Goal: Book appointment/travel/reservation

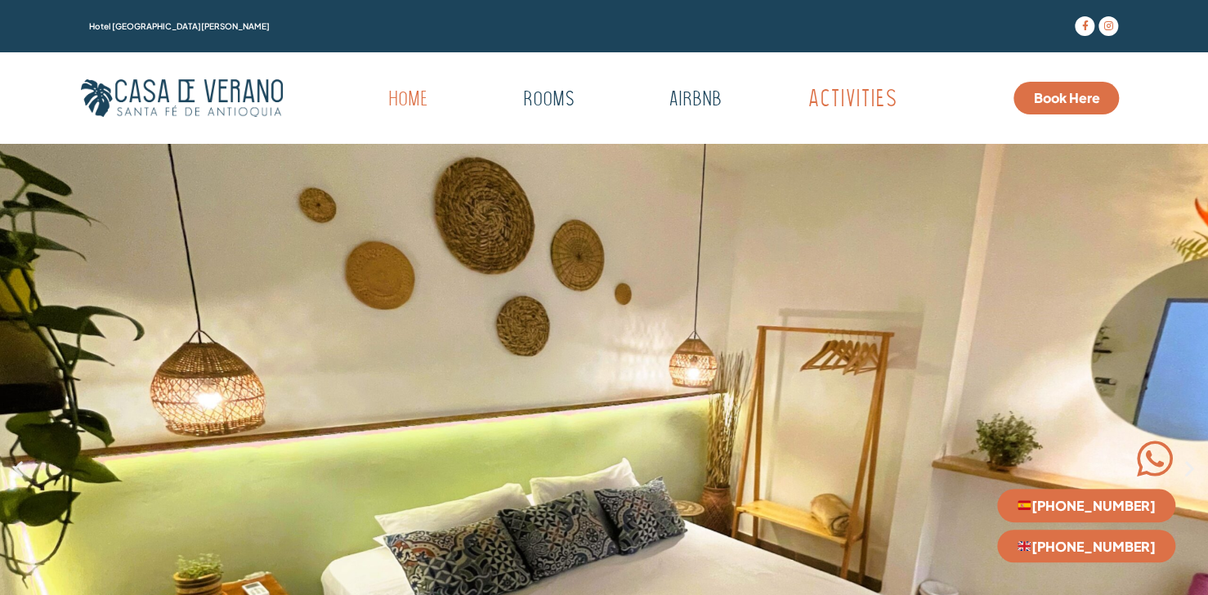
click at [855, 111] on link "Activities" at bounding box center [852, 100] width 187 height 45
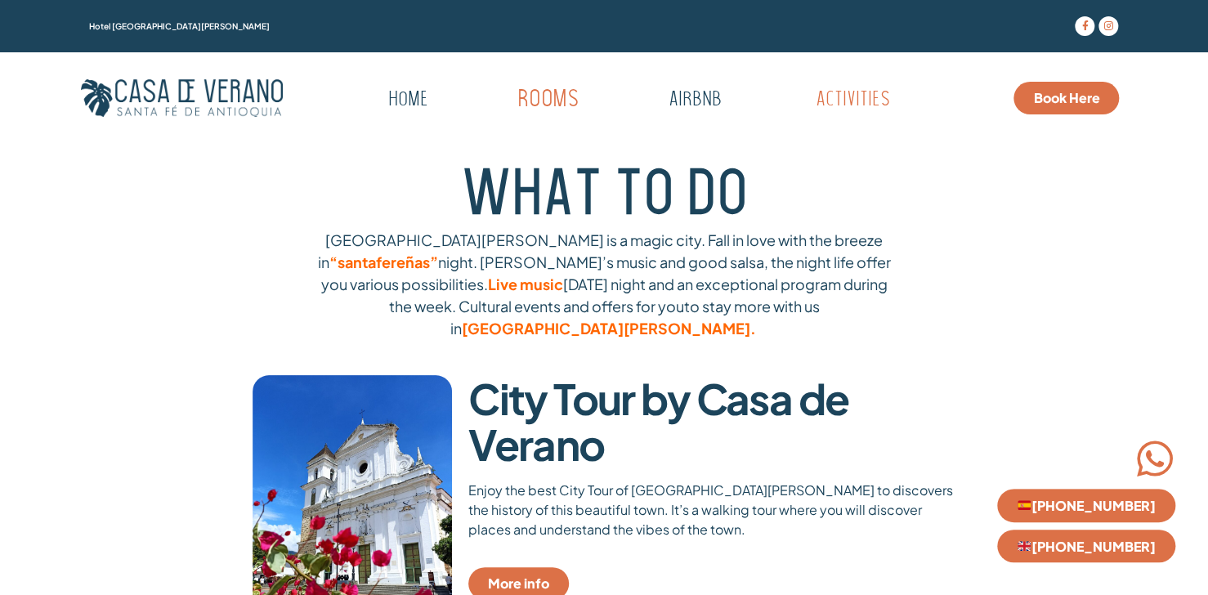
click at [552, 105] on link "Rooms" at bounding box center [548, 100] width 160 height 45
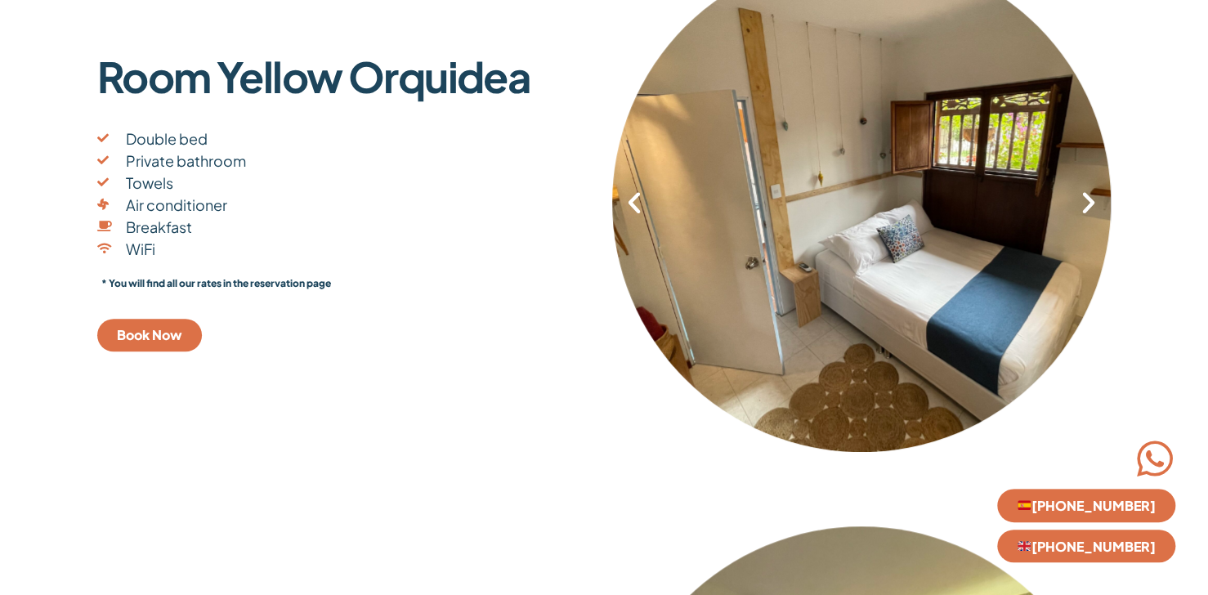
scroll to position [409, 0]
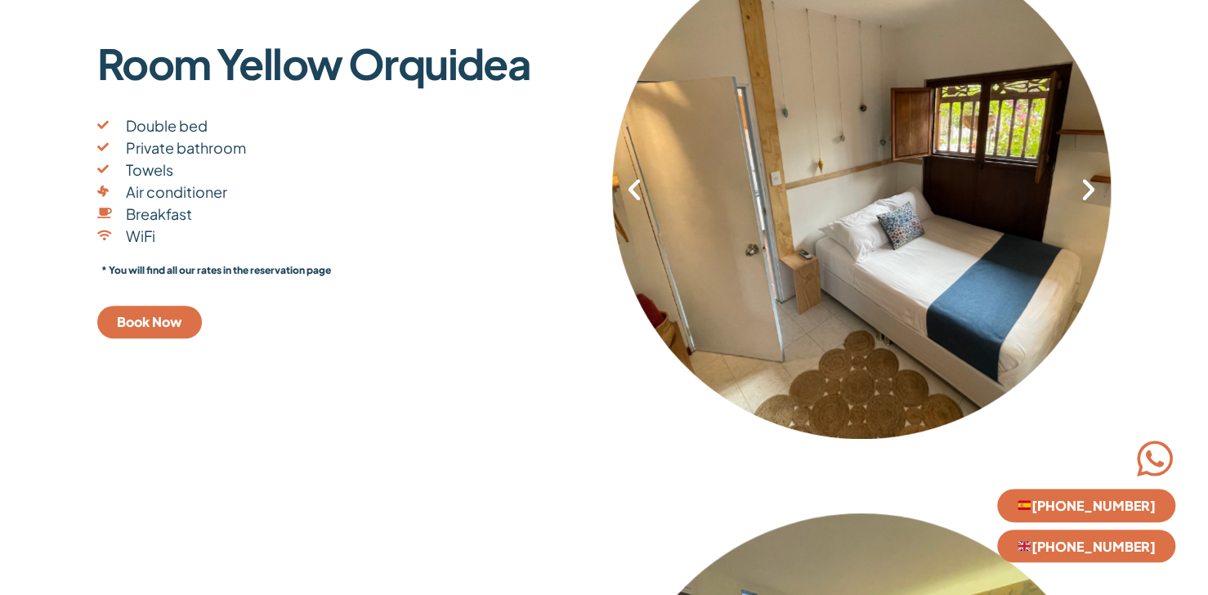
click at [1099, 197] on icon "Next slide" at bounding box center [1089, 190] width 28 height 28
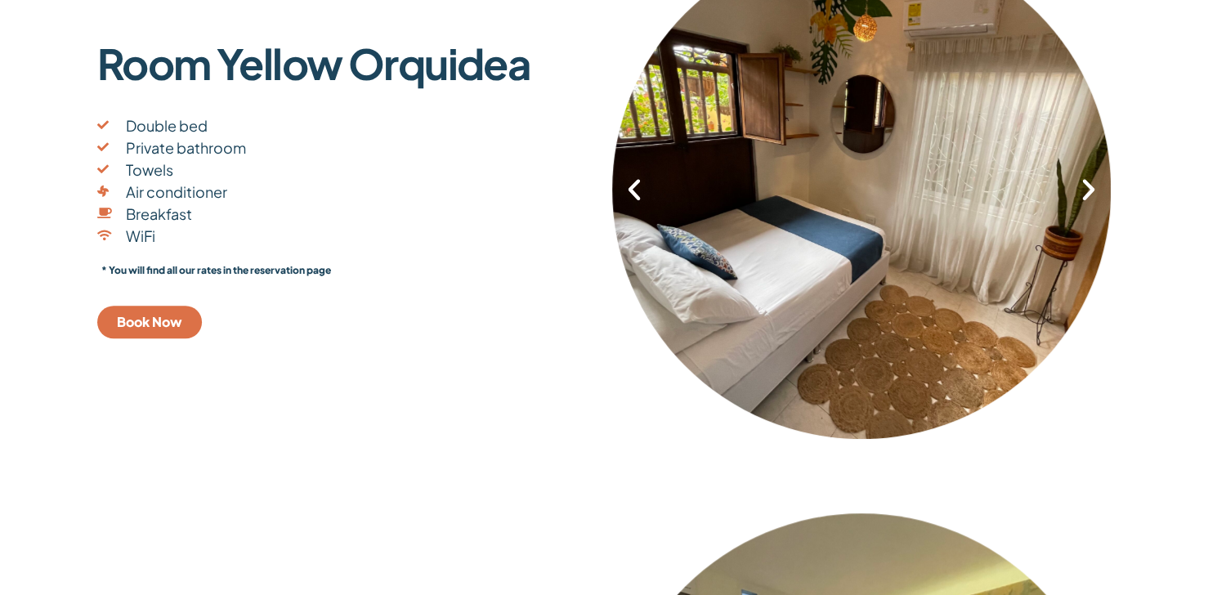
click at [1099, 197] on icon "Next slide" at bounding box center [1089, 190] width 28 height 28
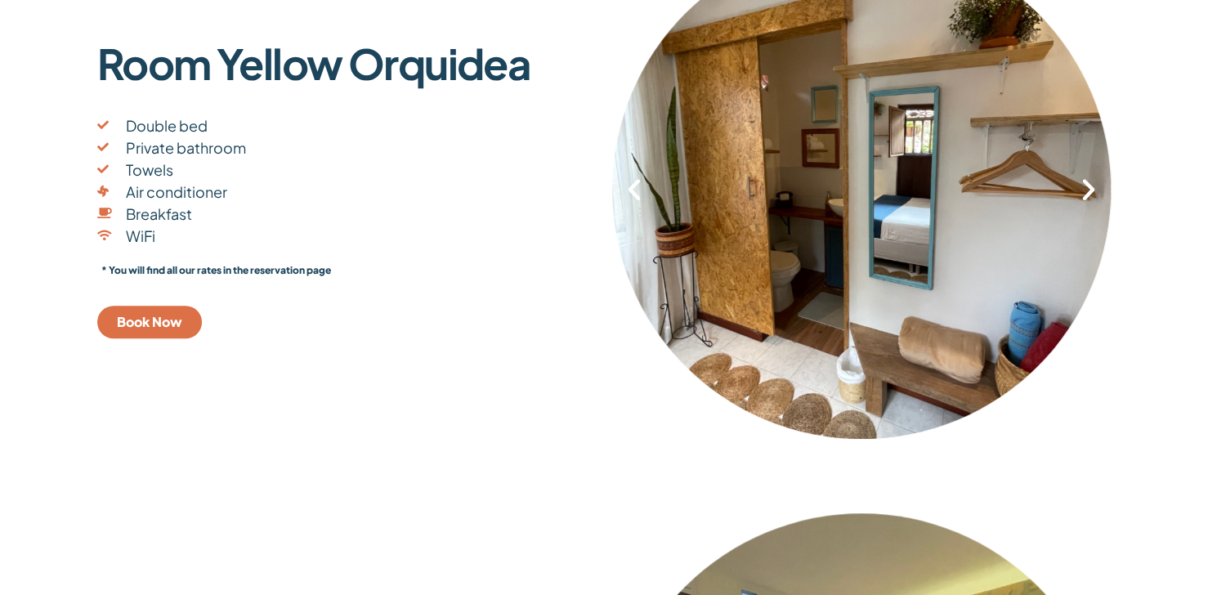
click at [1099, 197] on icon "Next slide" at bounding box center [1089, 190] width 28 height 28
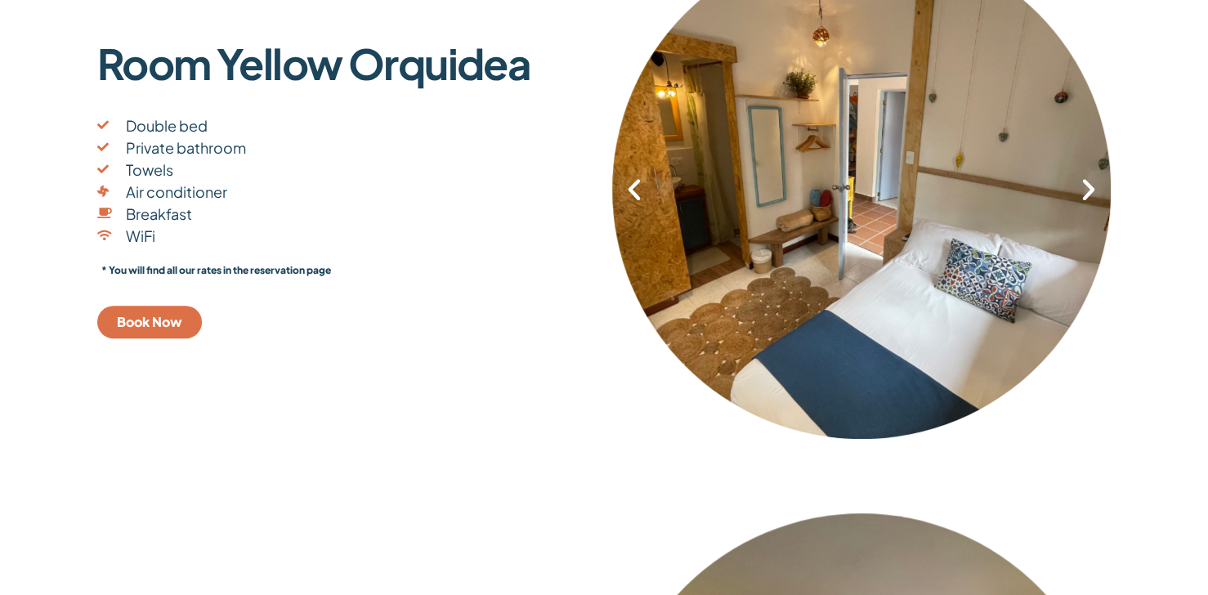
click at [1099, 197] on icon "Next slide" at bounding box center [1089, 190] width 28 height 28
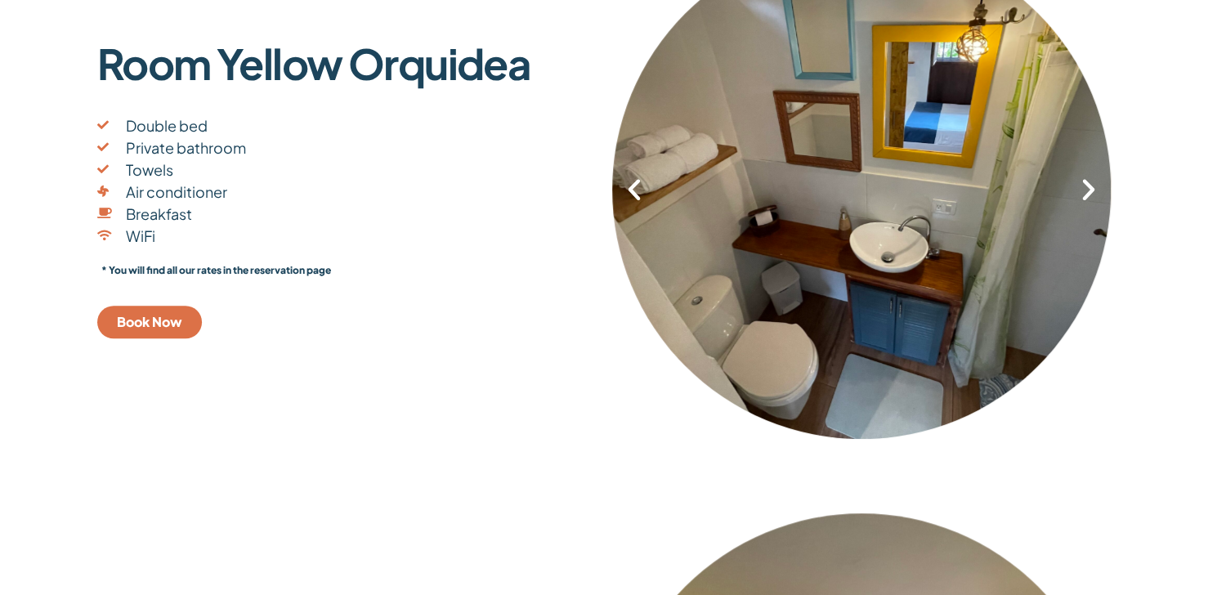
click at [1099, 197] on icon "Next slide" at bounding box center [1089, 190] width 28 height 28
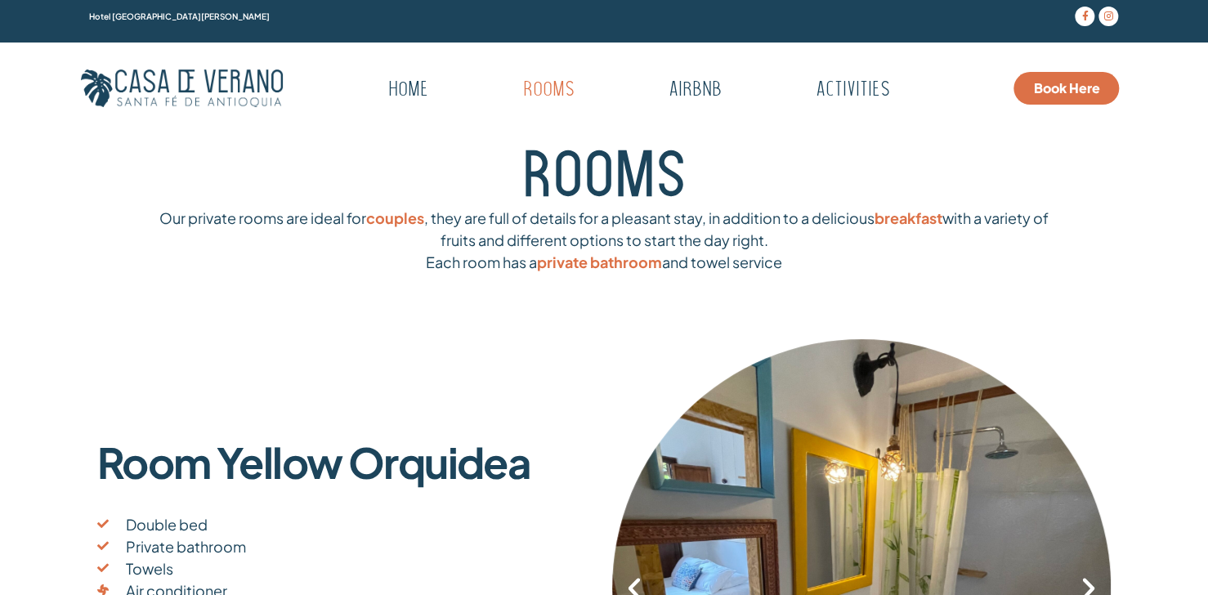
scroll to position [0, 0]
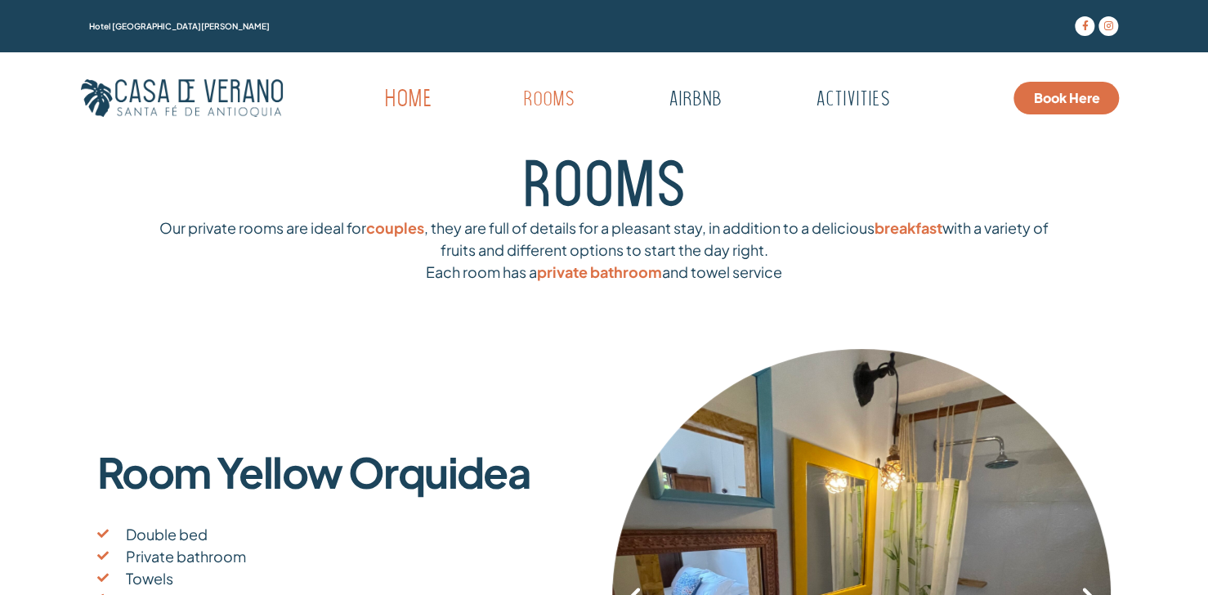
click at [422, 89] on link "Home" at bounding box center [408, 100] width 146 height 45
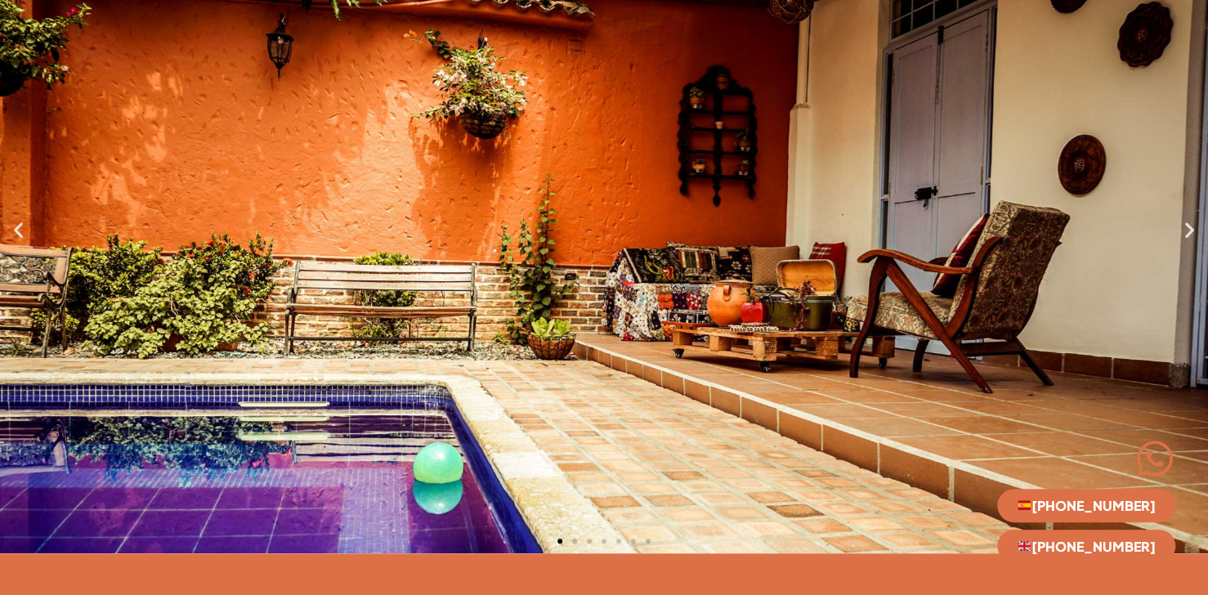
scroll to position [228, 0]
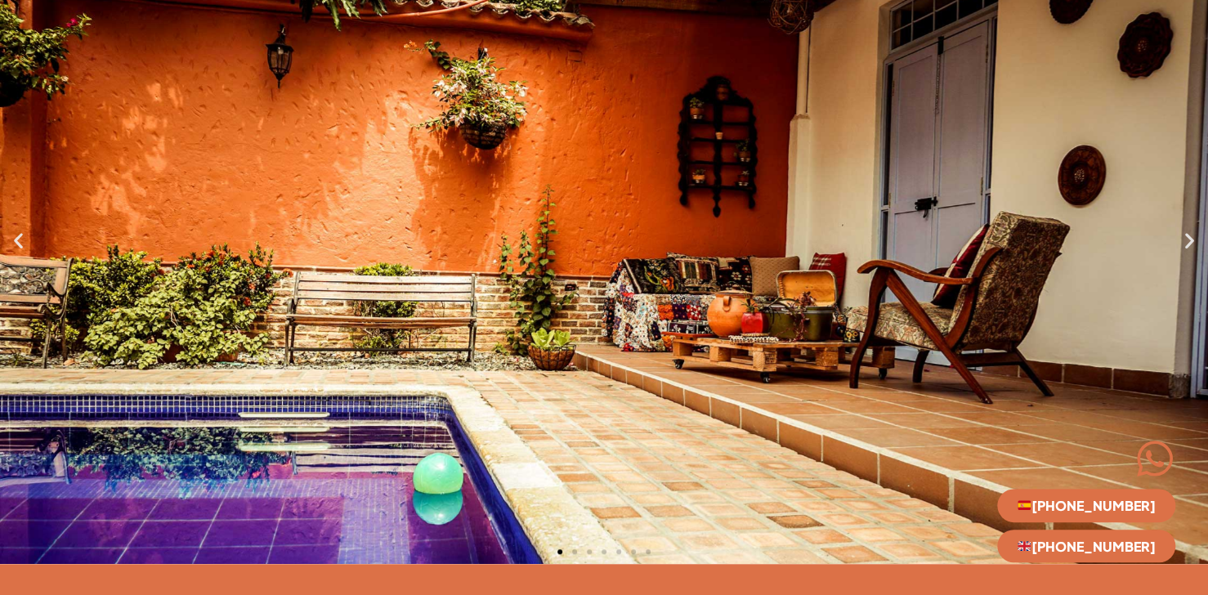
click at [1185, 235] on icon "Next slide" at bounding box center [1189, 240] width 20 height 20
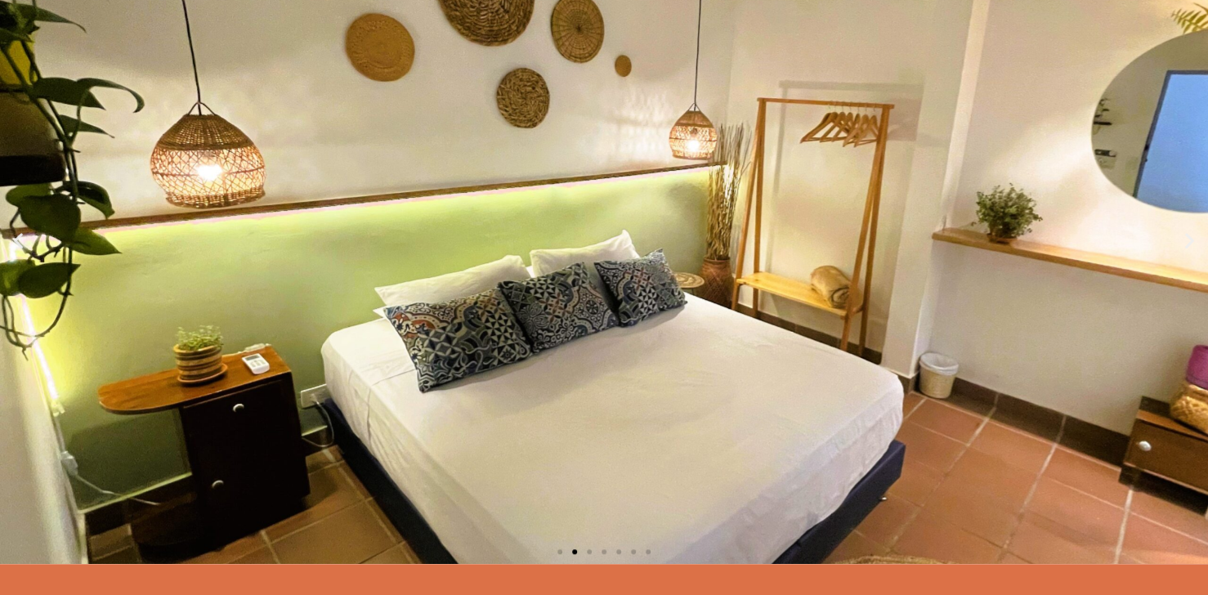
click at [1185, 235] on icon "Next slide" at bounding box center [1189, 240] width 20 height 20
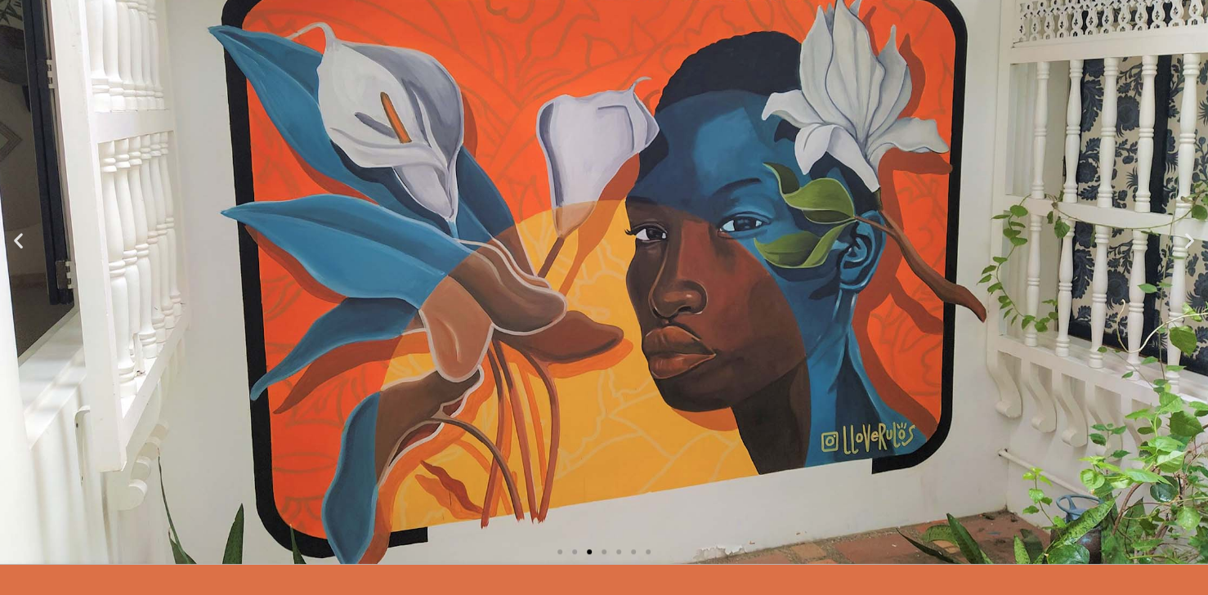
click at [1185, 235] on icon "Next slide" at bounding box center [1189, 240] width 20 height 20
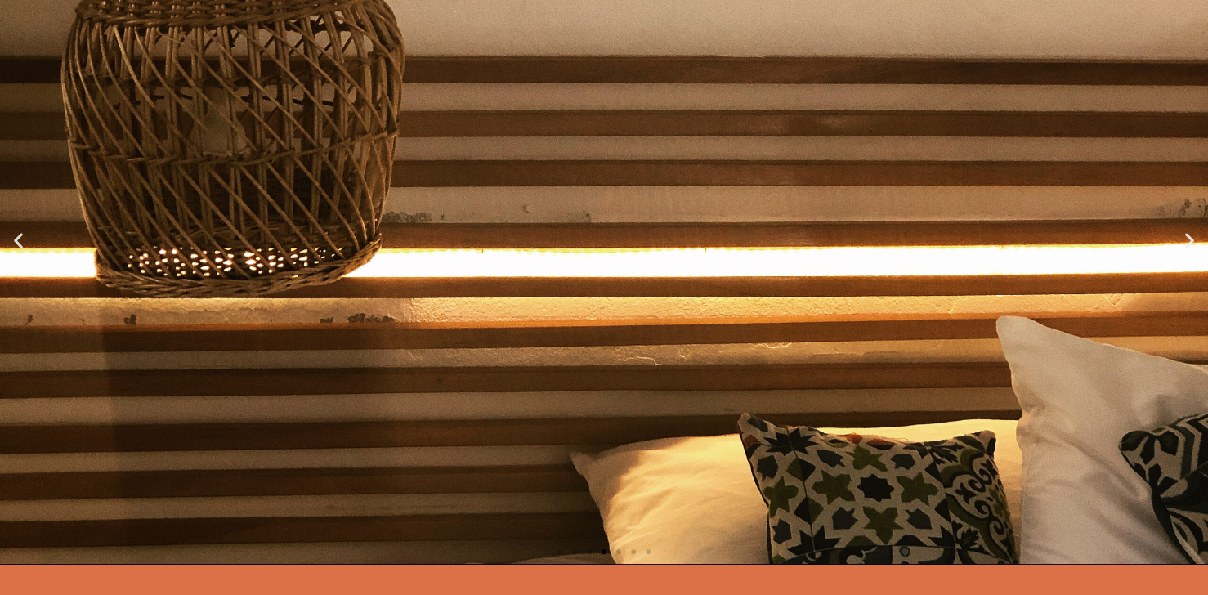
click at [1185, 235] on icon "Next slide" at bounding box center [1189, 240] width 20 height 20
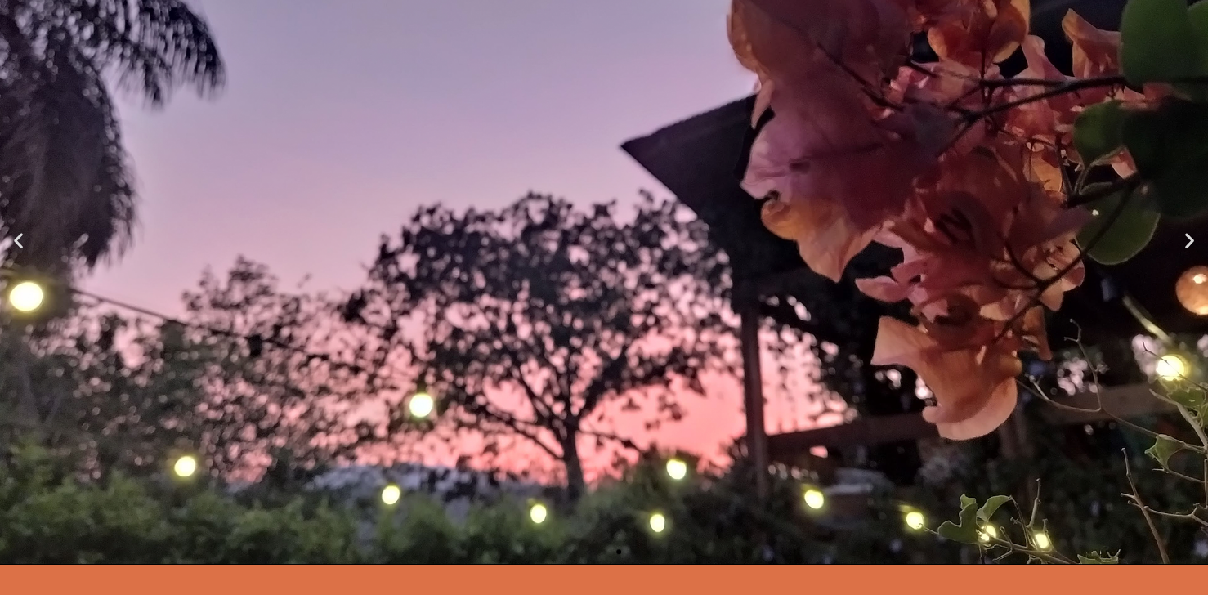
click at [1185, 235] on icon "Next slide" at bounding box center [1189, 240] width 20 height 20
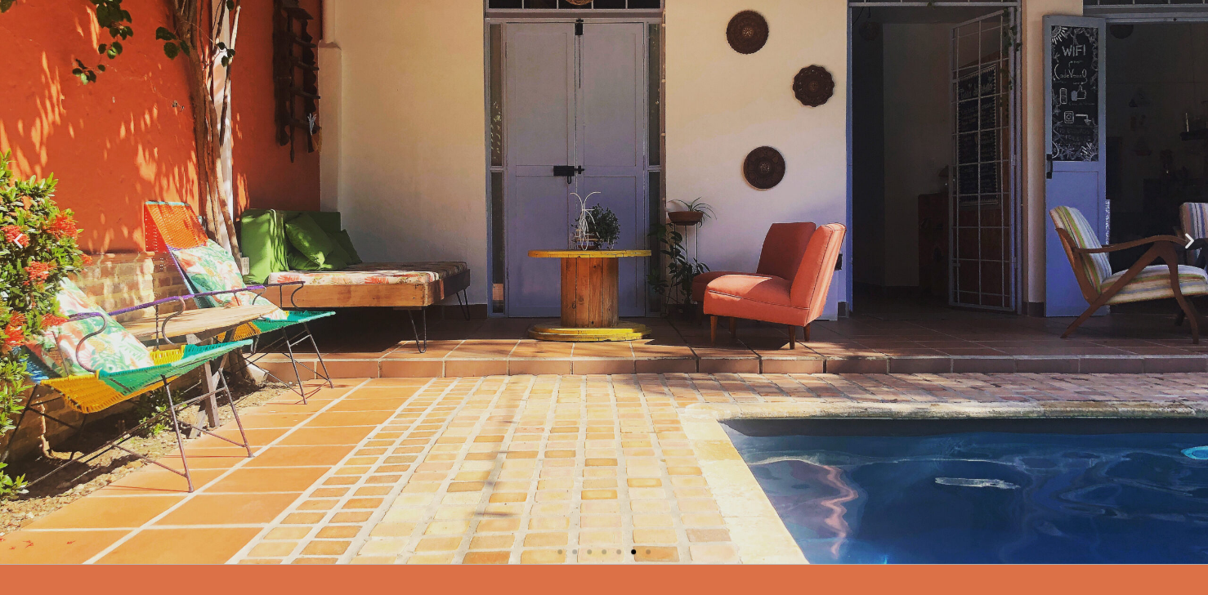
click at [1185, 235] on icon "Next slide" at bounding box center [1189, 240] width 20 height 20
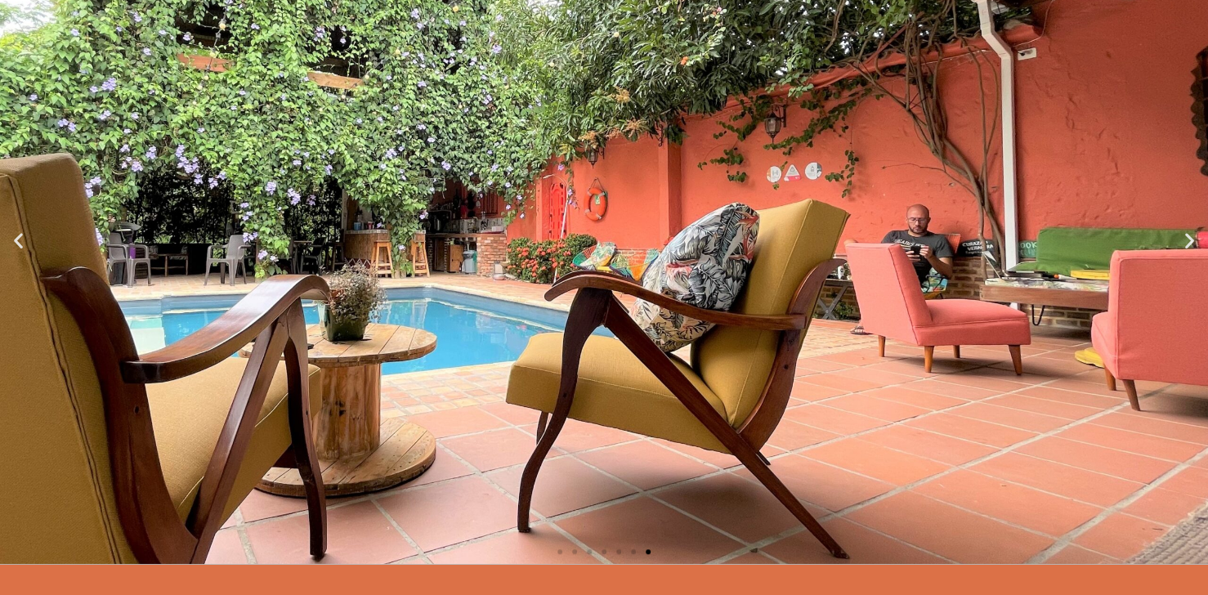
click at [1185, 235] on icon "Next slide" at bounding box center [1189, 240] width 20 height 20
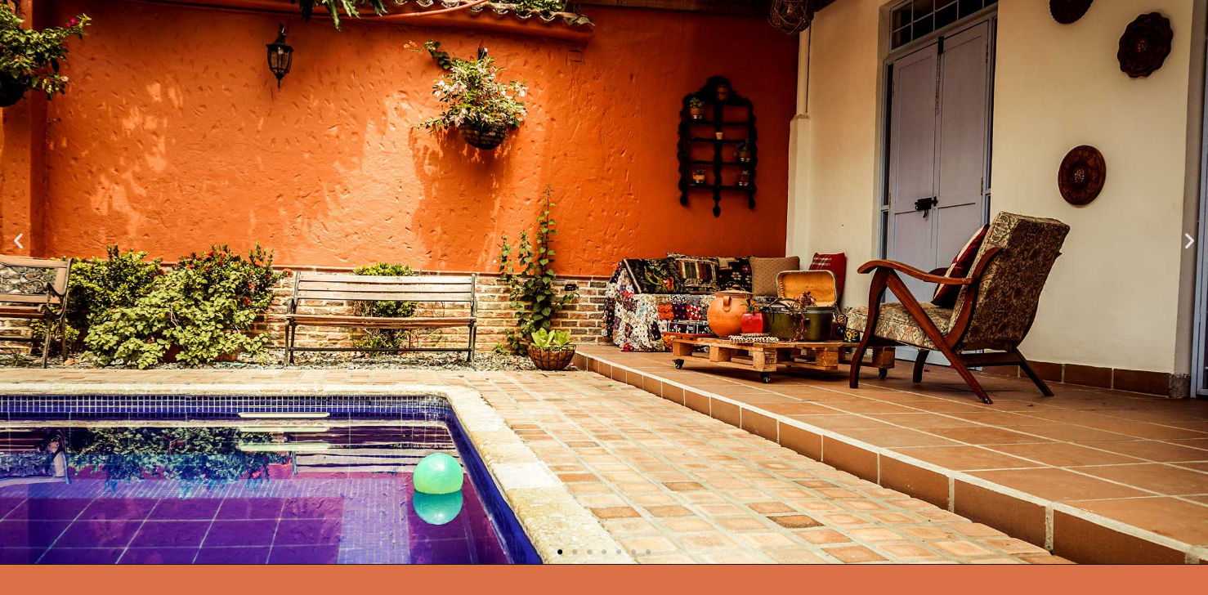
click at [1185, 235] on icon "Next slide" at bounding box center [1189, 240] width 20 height 20
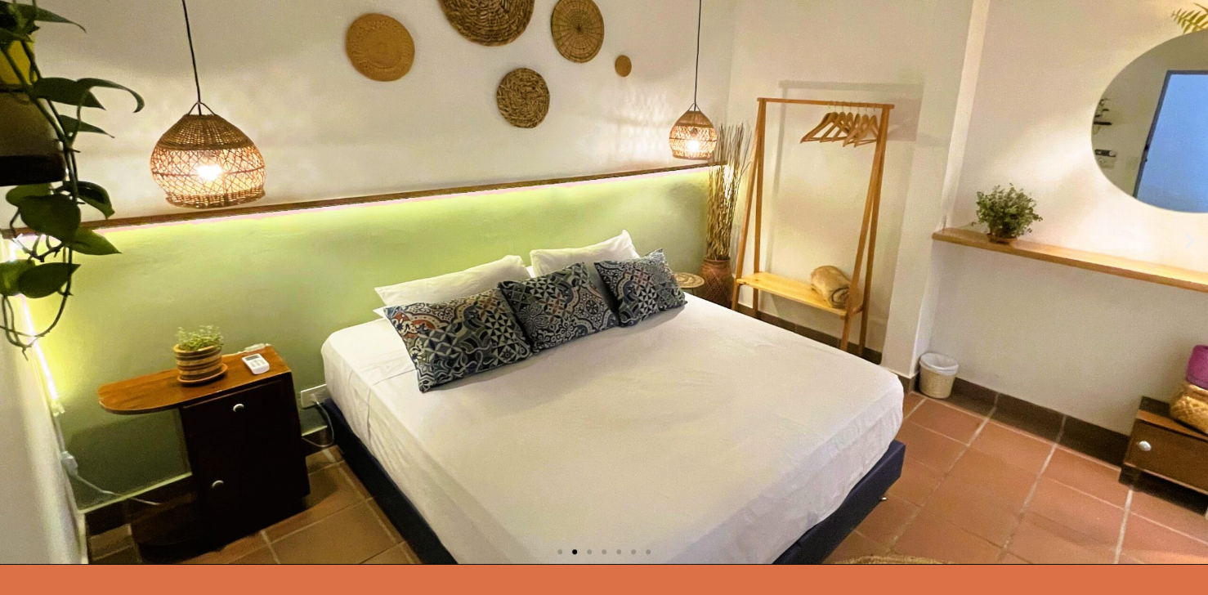
click at [1185, 235] on icon "Next slide" at bounding box center [1189, 240] width 20 height 20
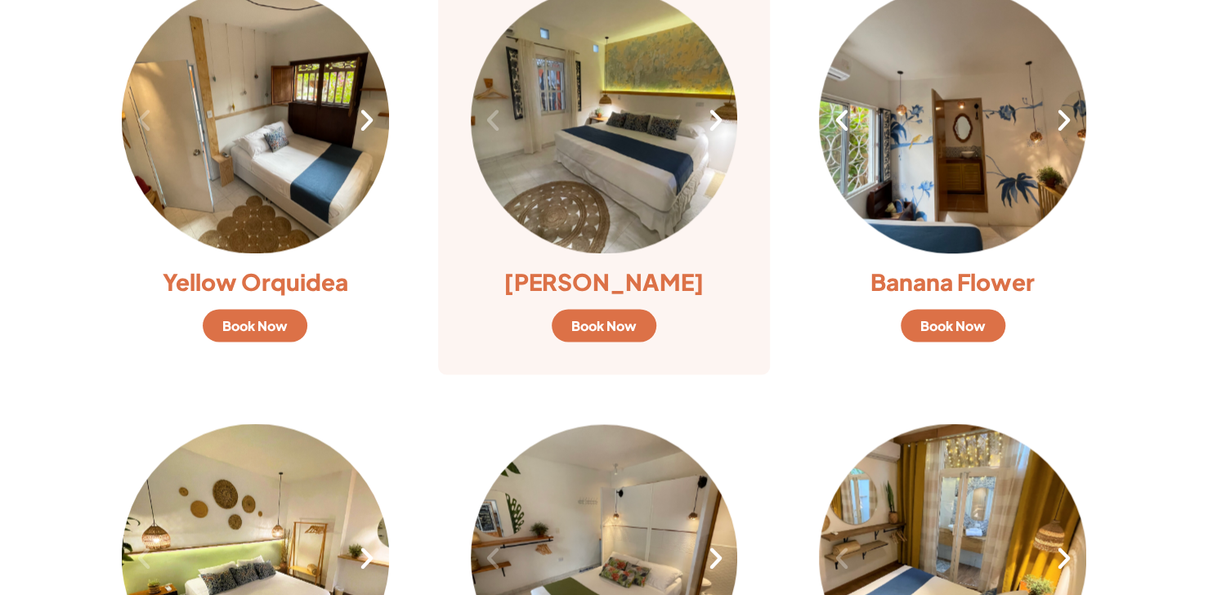
scroll to position [1246, 0]
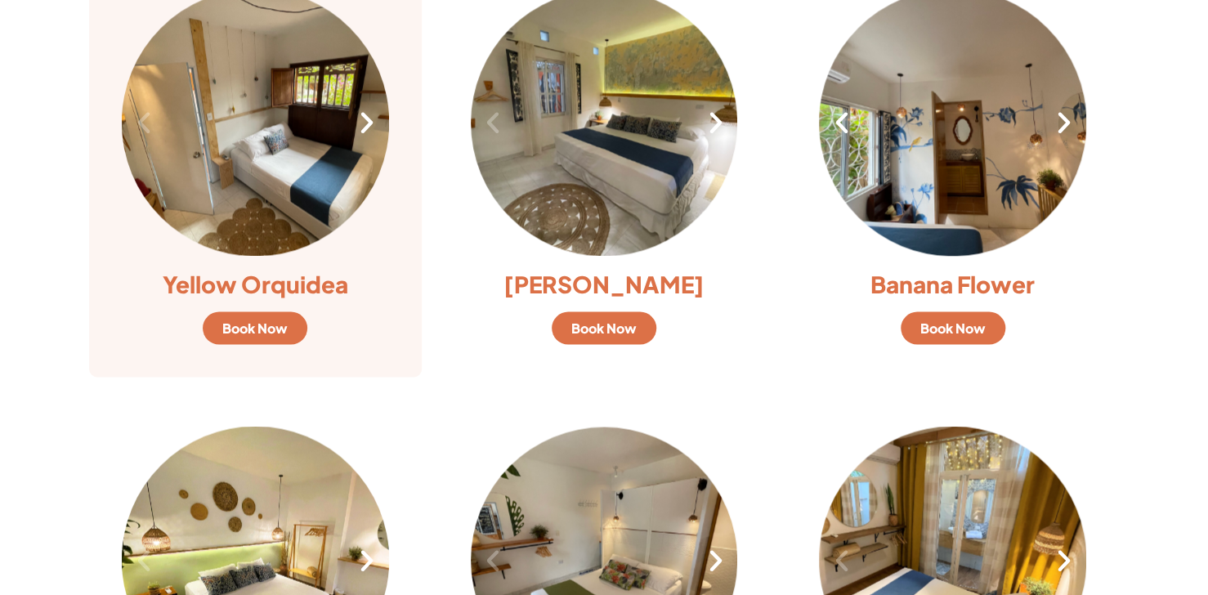
click at [252, 338] on link "Book Now" at bounding box center [255, 327] width 105 height 33
